Goal: Task Accomplishment & Management: Complete application form

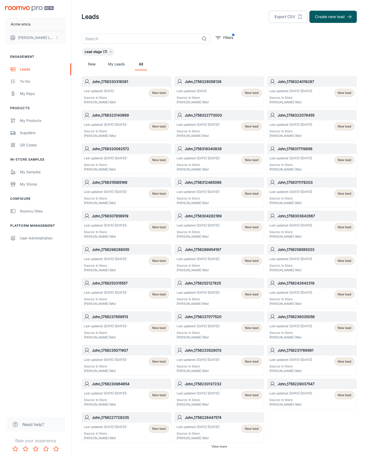
click at [333, 17] on button "Create new lead" at bounding box center [332, 17] width 47 height 12
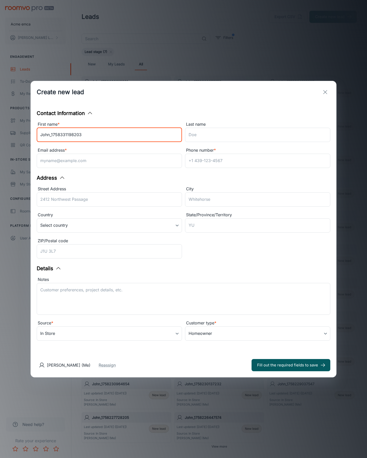
type input "John_1758331198203"
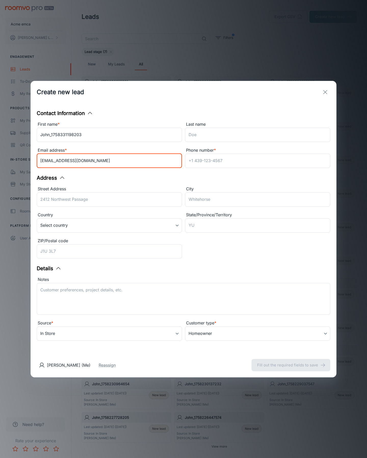
type input "[EMAIL_ADDRESS][DOMAIN_NAME]"
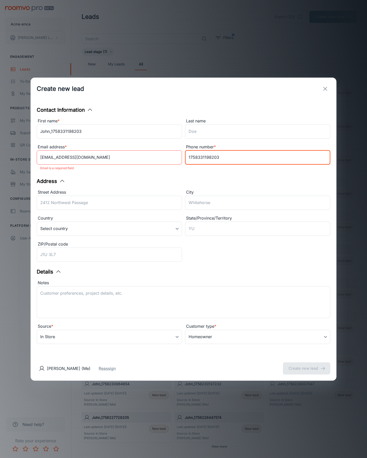
type input "1758331198203"
click at [306, 365] on button "Create new lead" at bounding box center [306, 369] width 47 height 12
